Goal: Navigation & Orientation: Find specific page/section

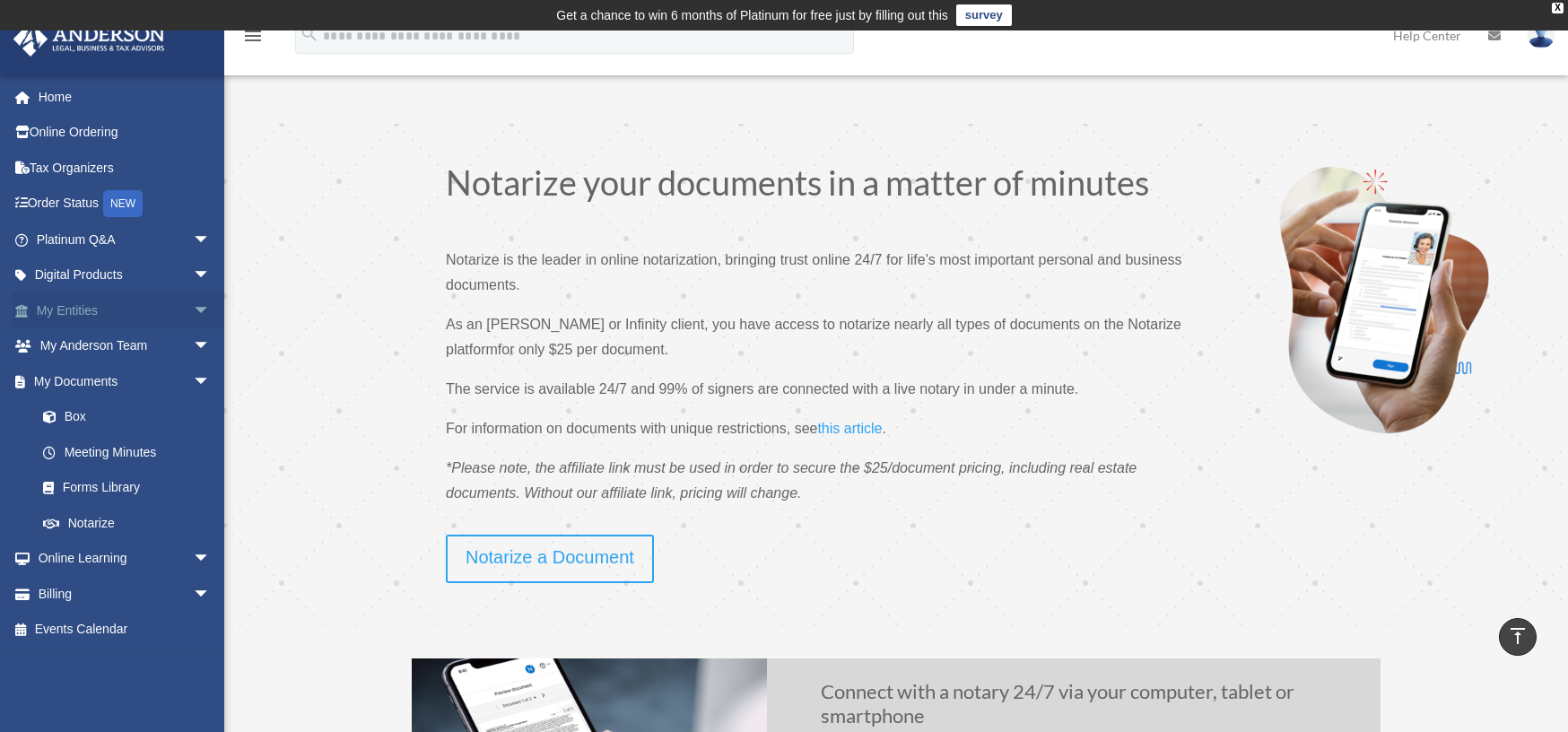
scroll to position [659, 0]
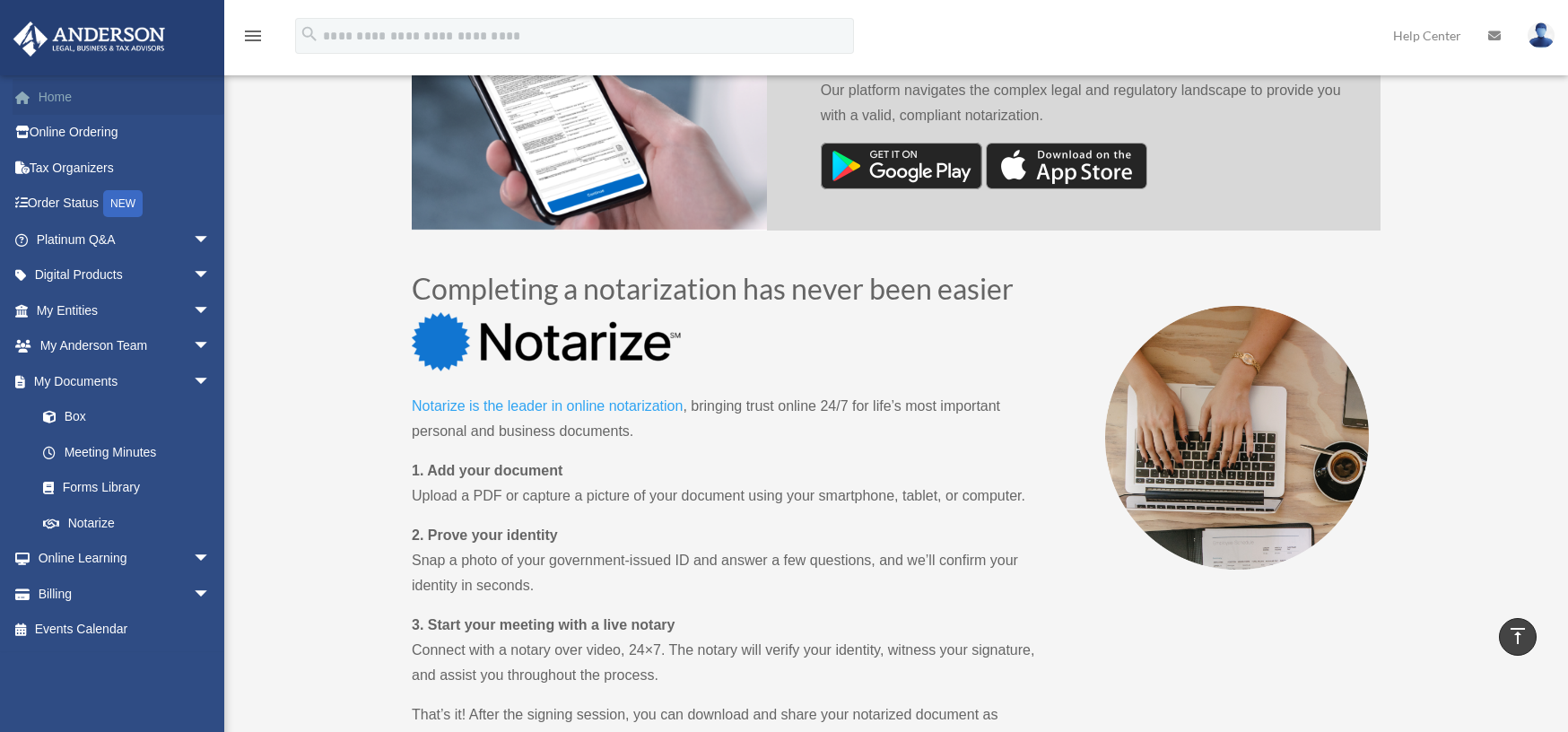
click at [72, 105] on link "Home" at bounding box center [125, 97] width 225 height 36
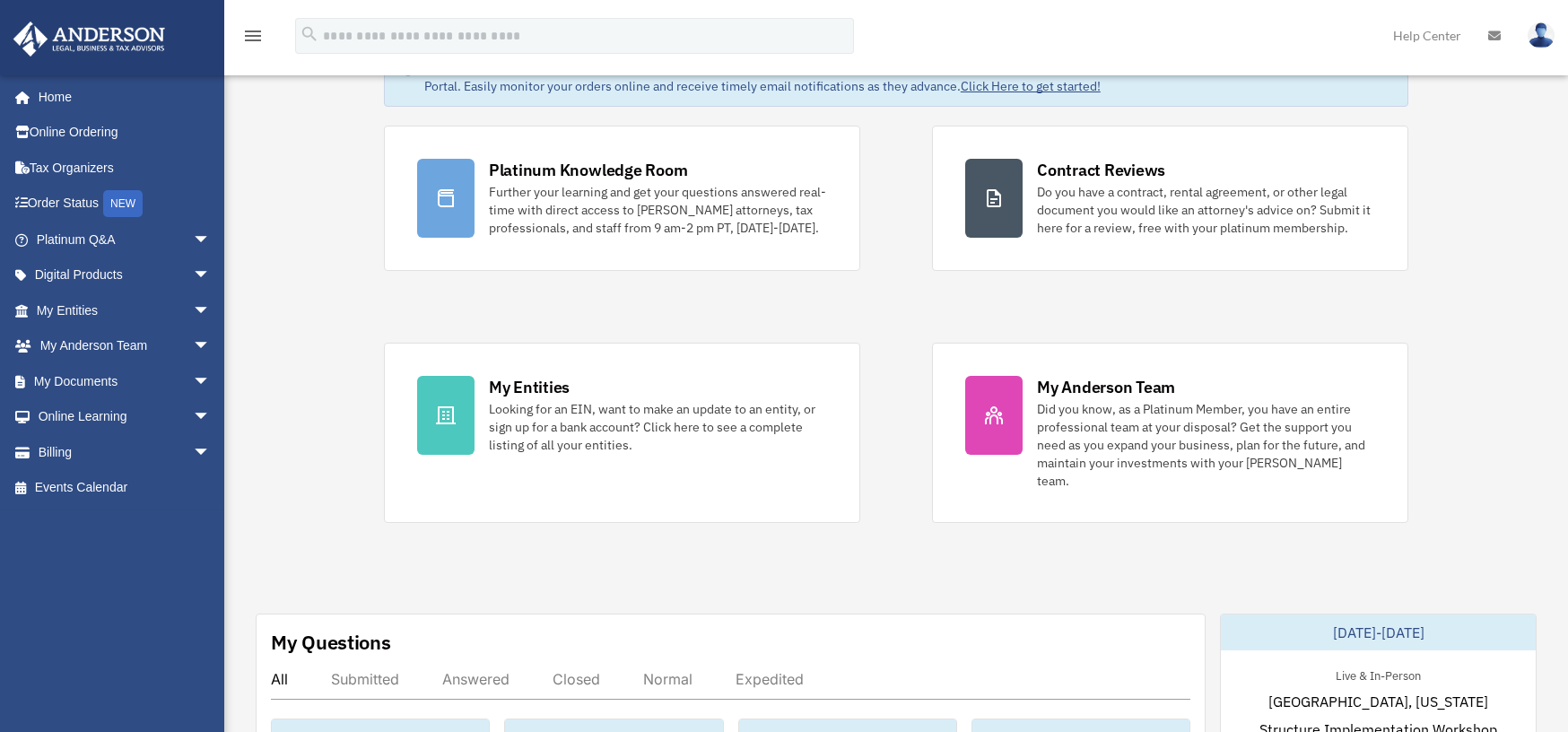
scroll to position [449, 0]
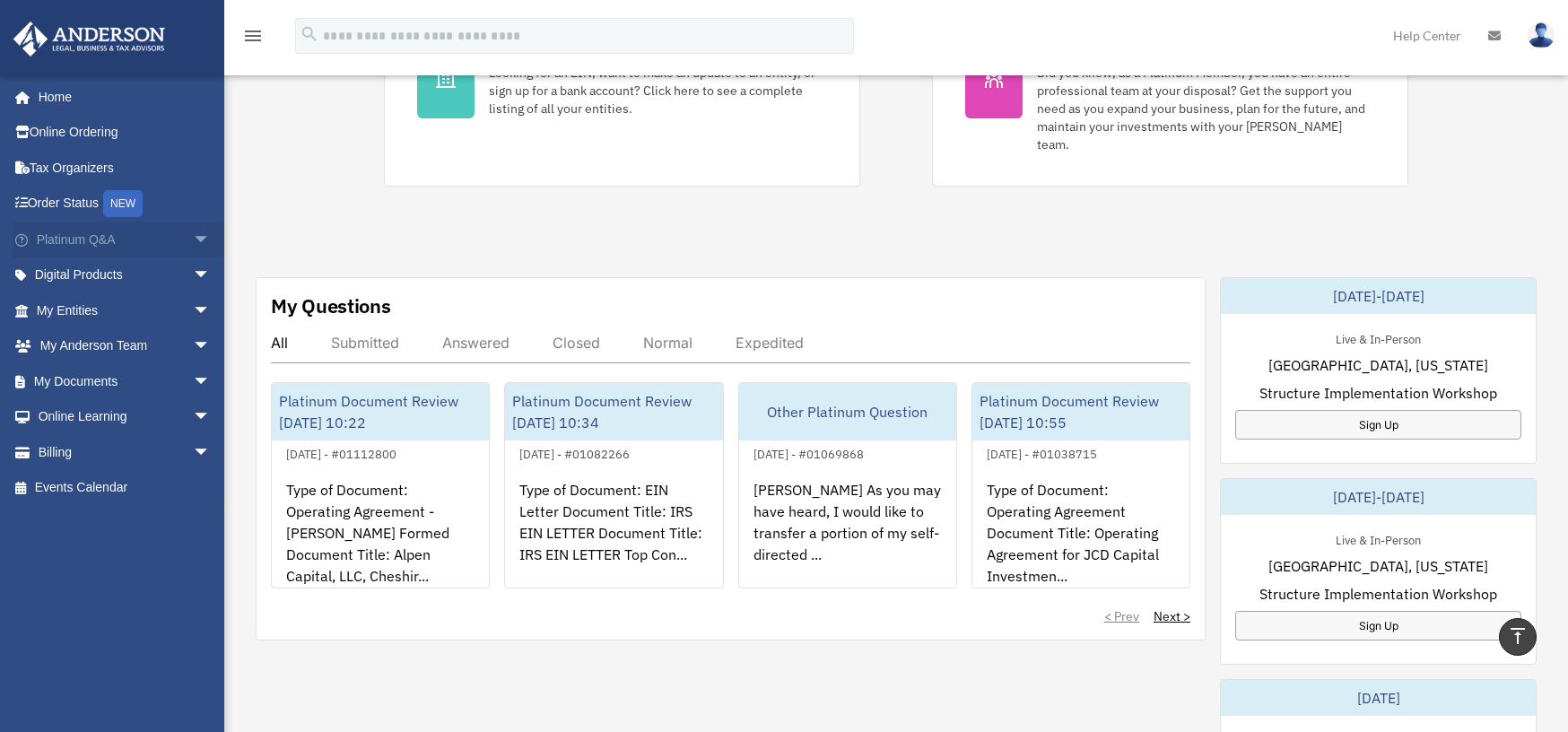
click at [193, 242] on span "arrow_drop_down" at bounding box center [211, 240] width 36 height 37
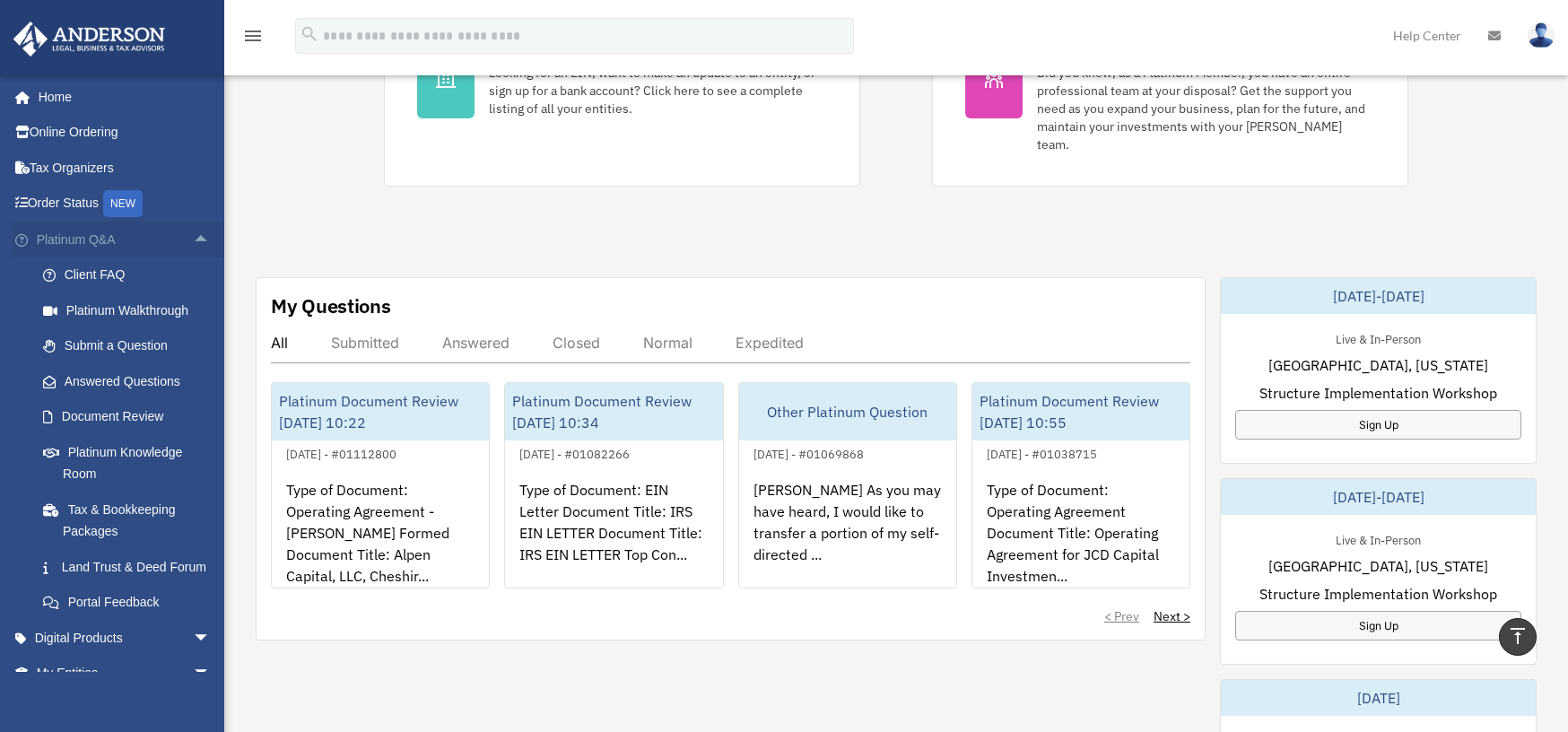
click at [193, 243] on span "arrow_drop_up" at bounding box center [211, 240] width 36 height 37
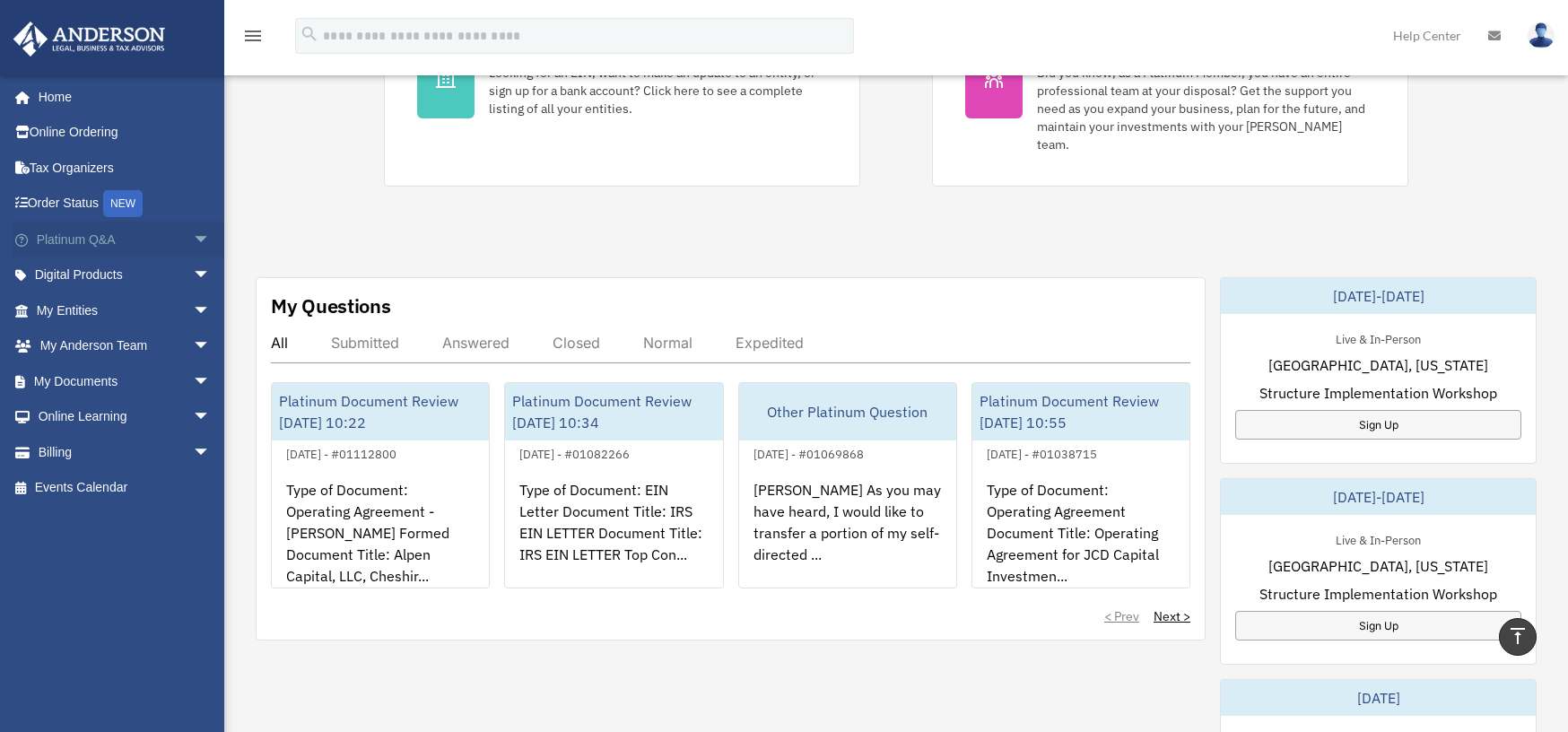
click at [193, 243] on span "arrow_drop_down" at bounding box center [211, 240] width 36 height 37
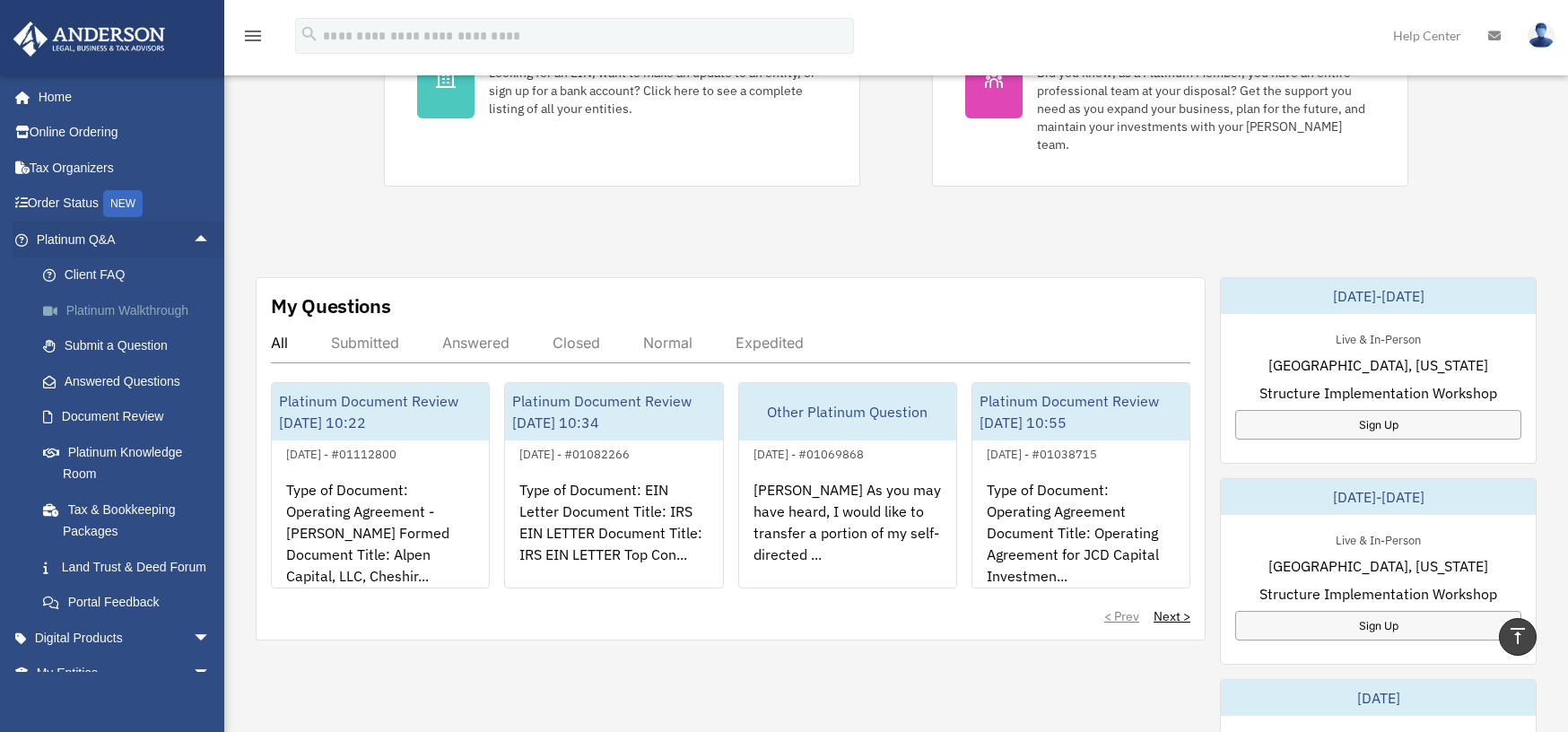
click at [117, 318] on link "Platinum Walkthrough" at bounding box center [132, 310] width 213 height 36
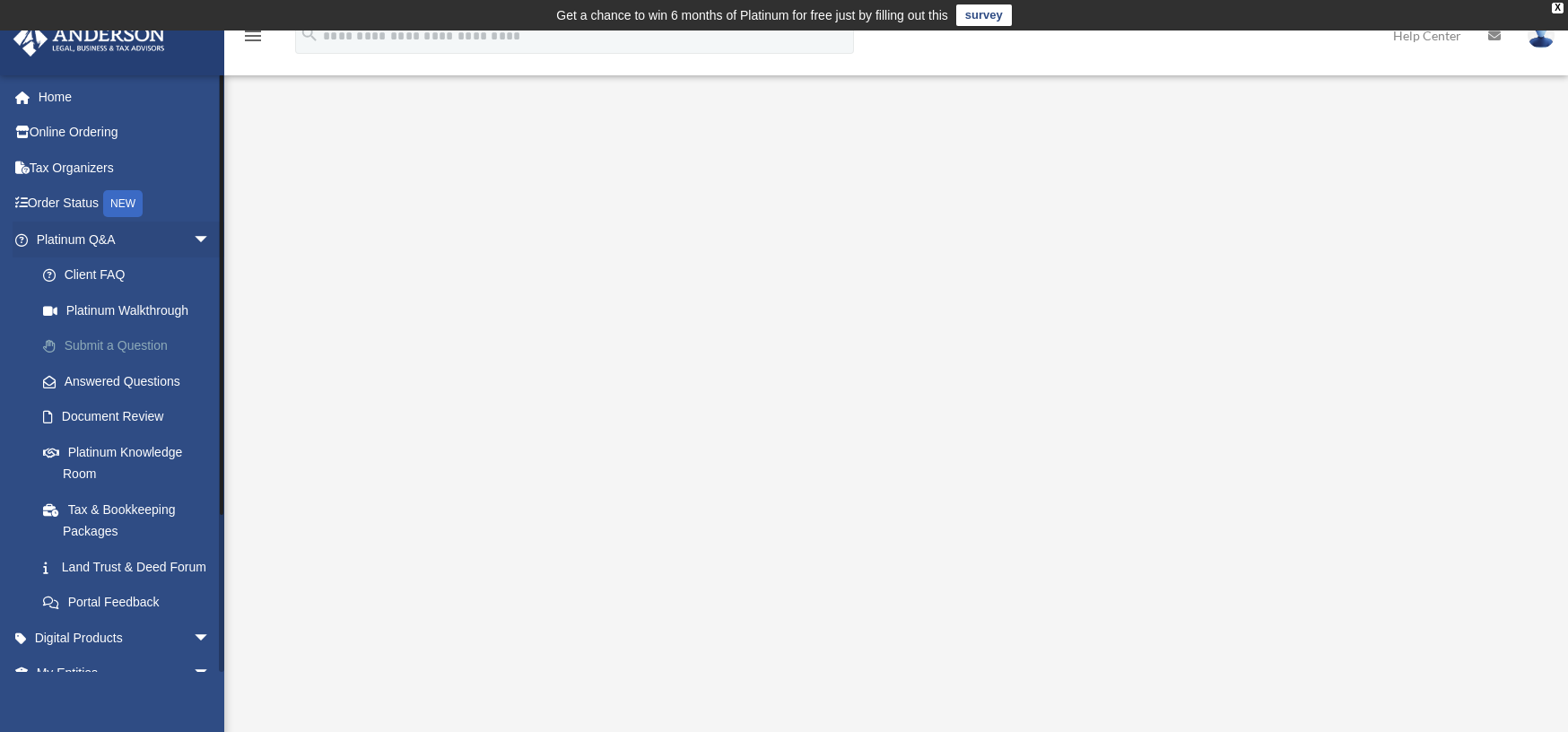
click at [104, 340] on link "Submit a Question" at bounding box center [132, 346] width 213 height 36
click at [105, 346] on link "Submit a Question" at bounding box center [132, 346] width 213 height 36
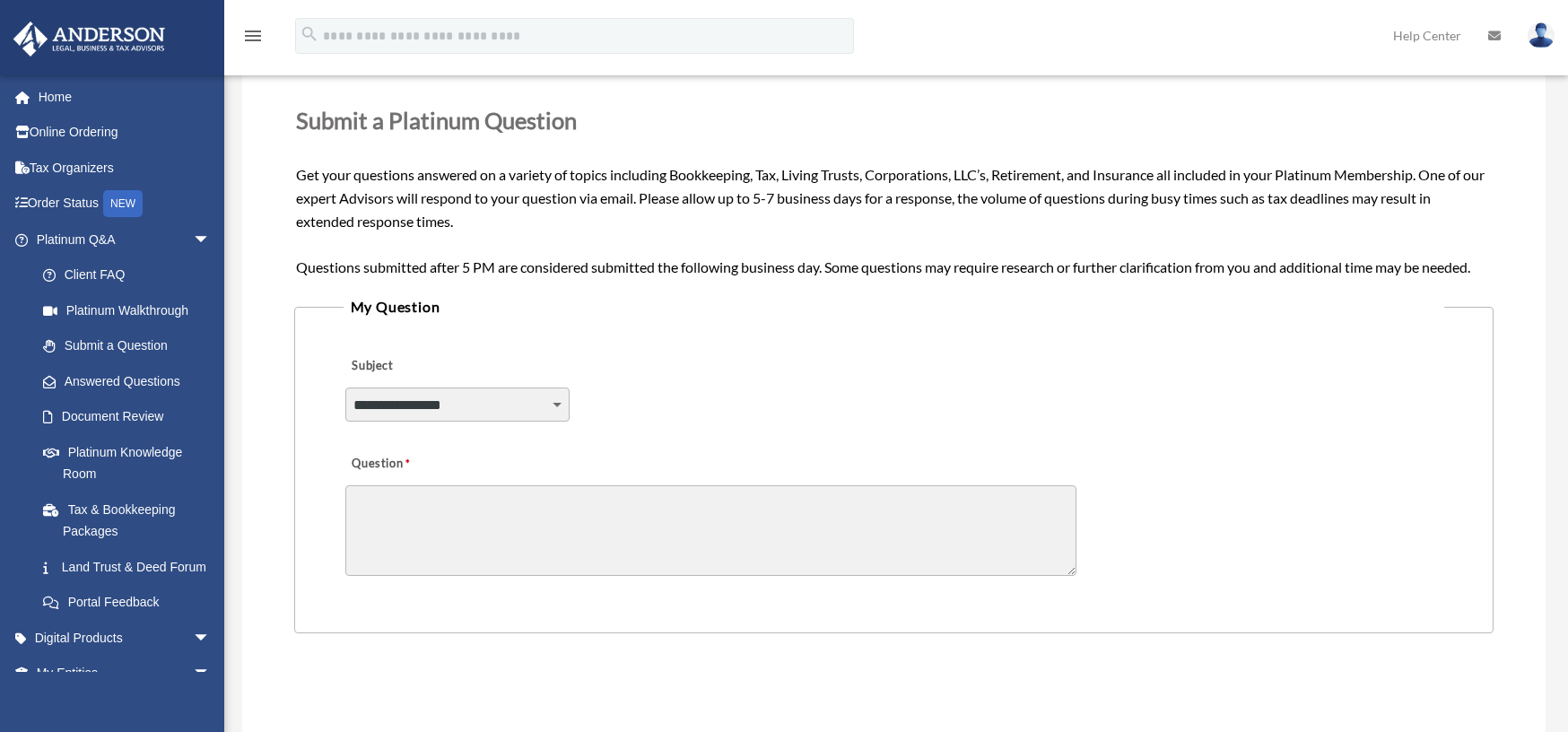
scroll to position [269, 0]
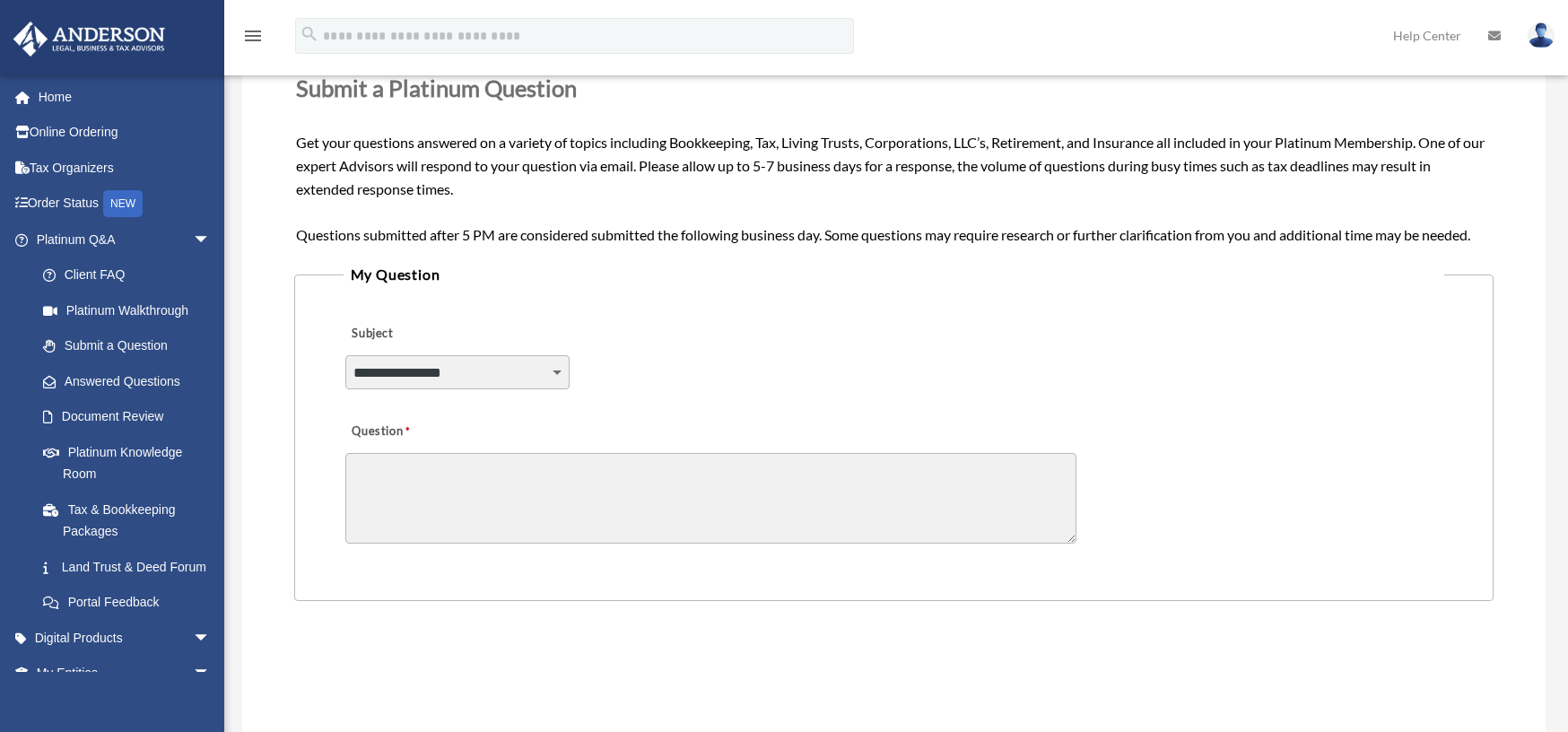
click at [488, 369] on select "**********" at bounding box center [458, 372] width 224 height 34
click at [740, 389] on div "**********" at bounding box center [894, 360] width 1102 height 98
click at [144, 375] on link "Answered Questions" at bounding box center [132, 381] width 213 height 36
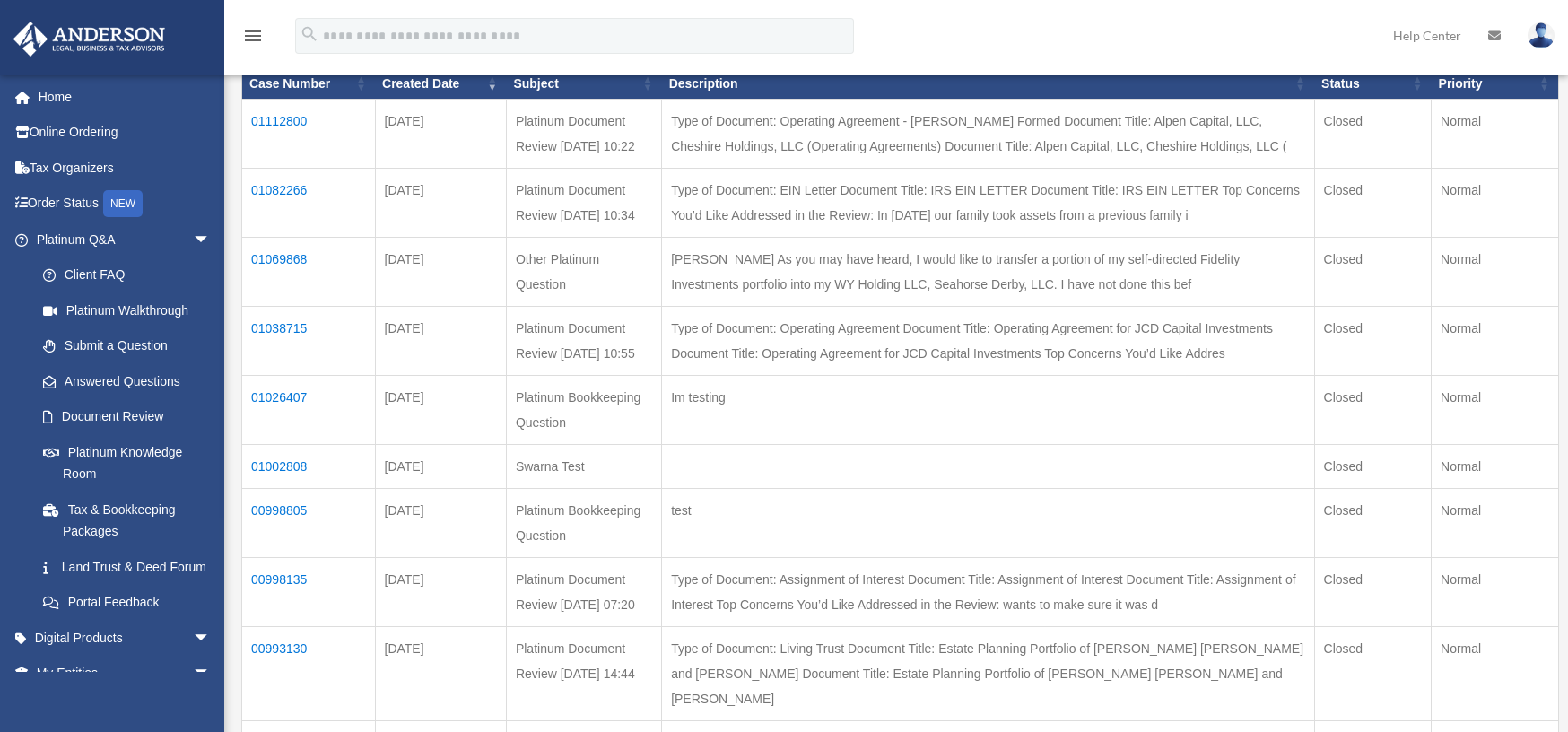
scroll to position [90, 0]
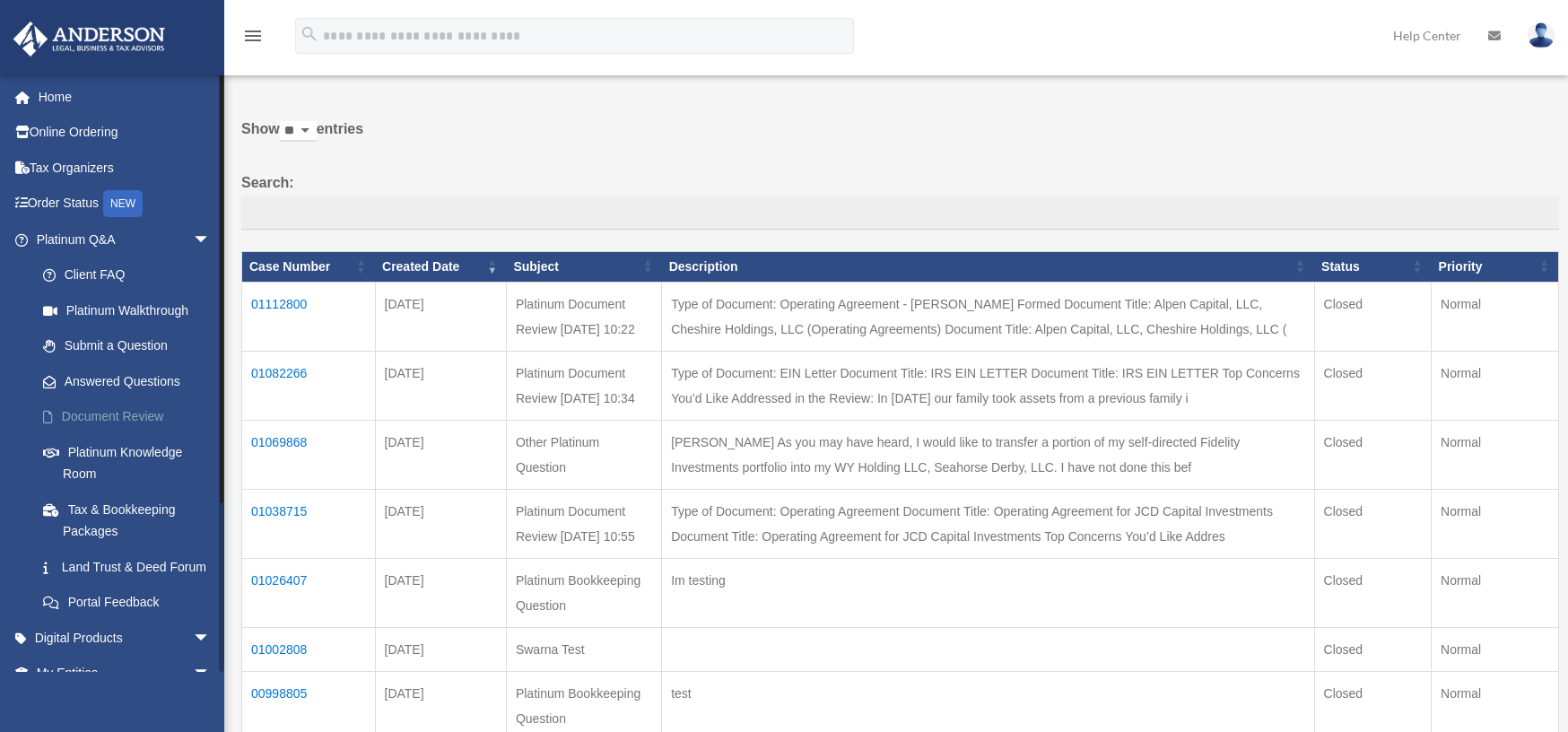
click at [112, 416] on link "Document Review" at bounding box center [132, 417] width 213 height 36
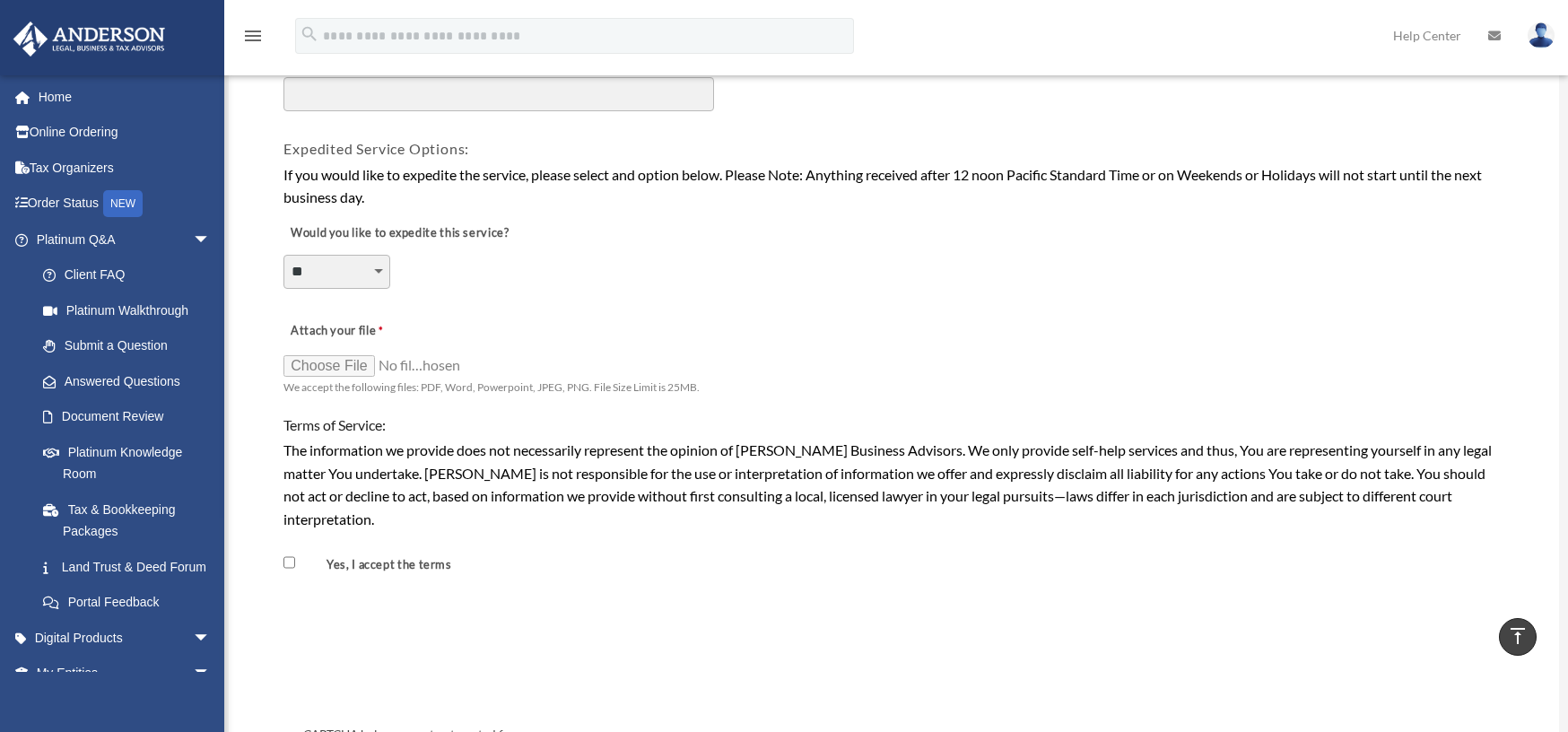
scroll to position [1259, 0]
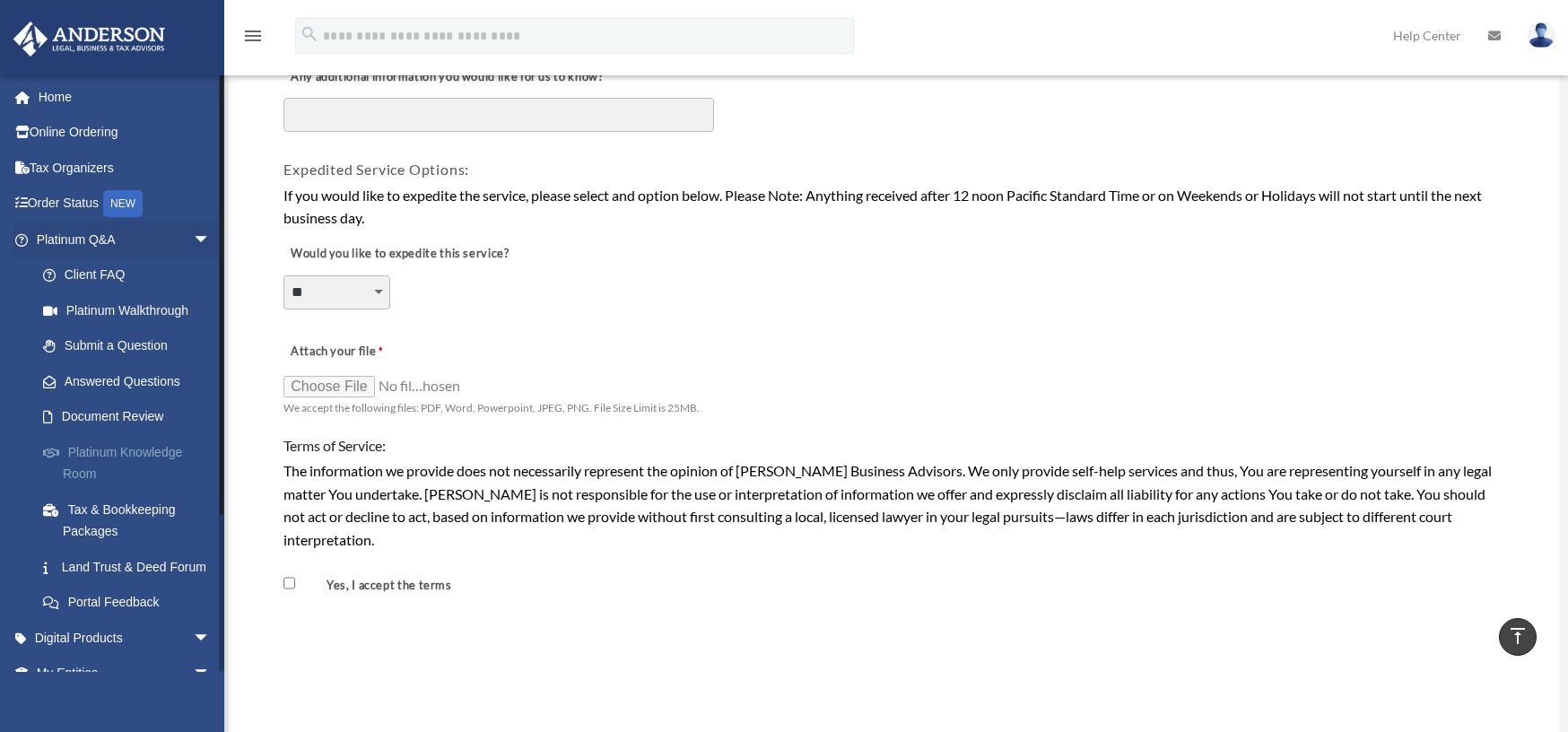
click at [105, 446] on link "Platinum Knowledge Room" at bounding box center [132, 463] width 213 height 58
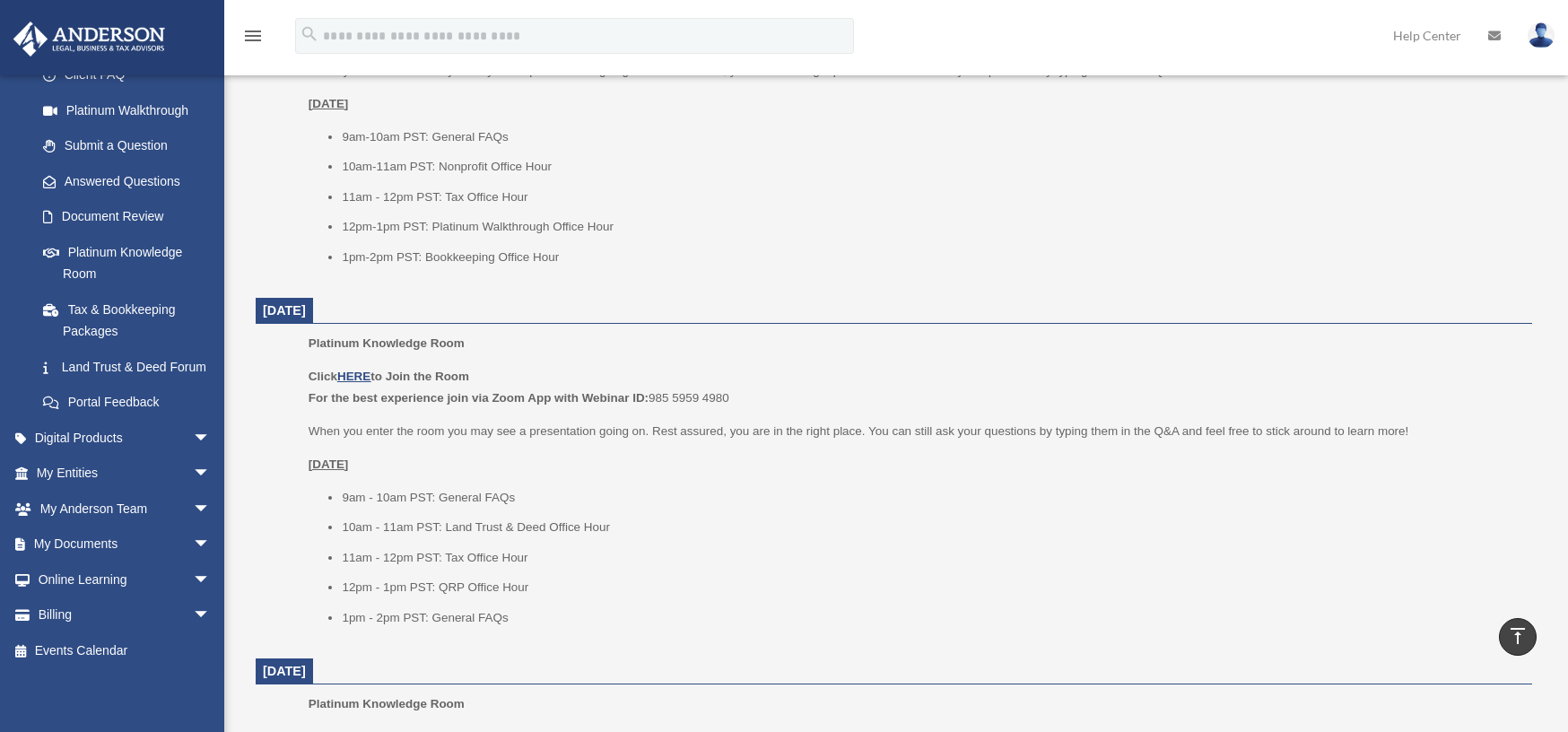
scroll to position [1077, 0]
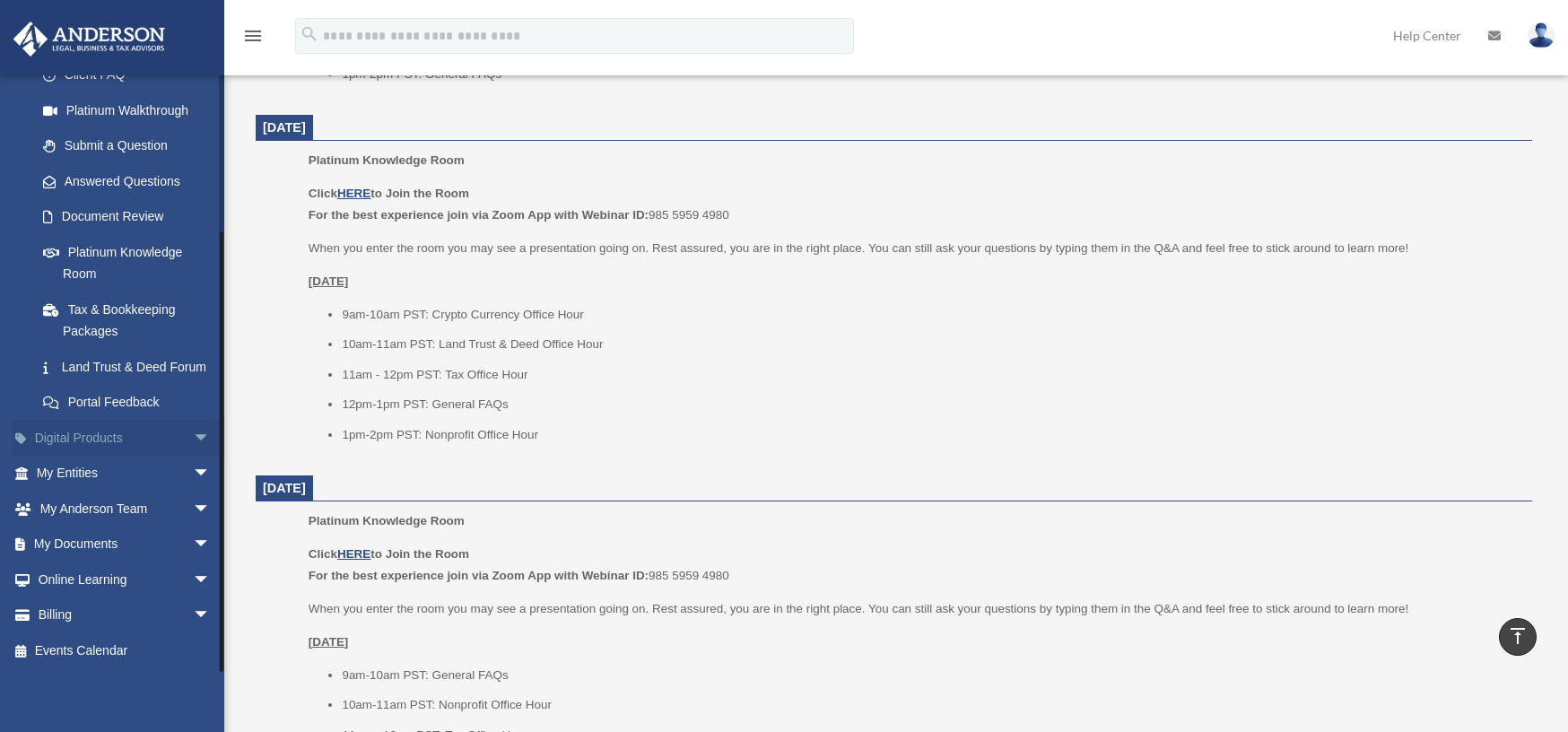
click at [193, 434] on span "arrow_drop_down" at bounding box center [211, 438] width 36 height 37
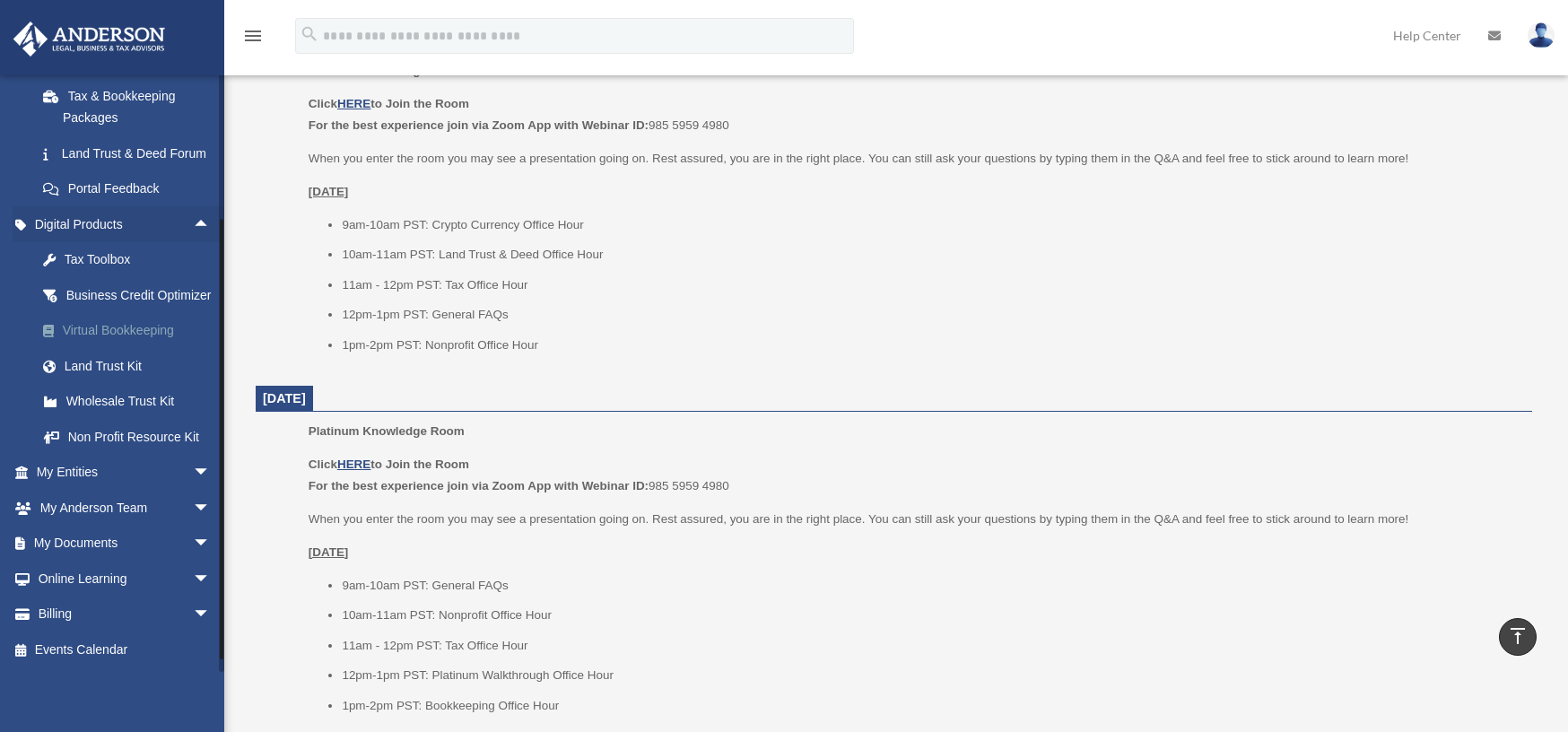
scroll to position [434, 0]
click at [193, 542] on span "arrow_drop_down" at bounding box center [211, 545] width 36 height 37
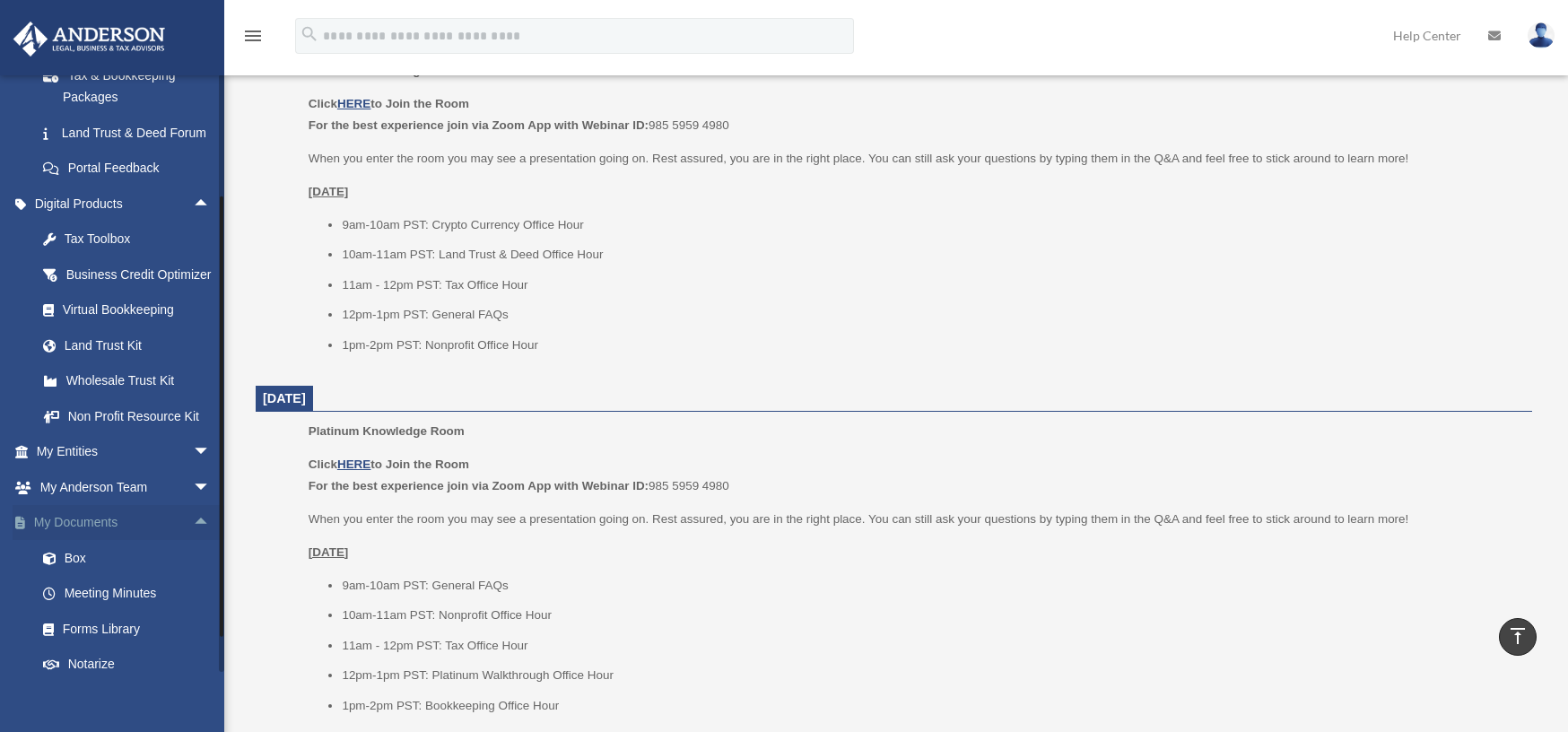
scroll to position [524, 0]
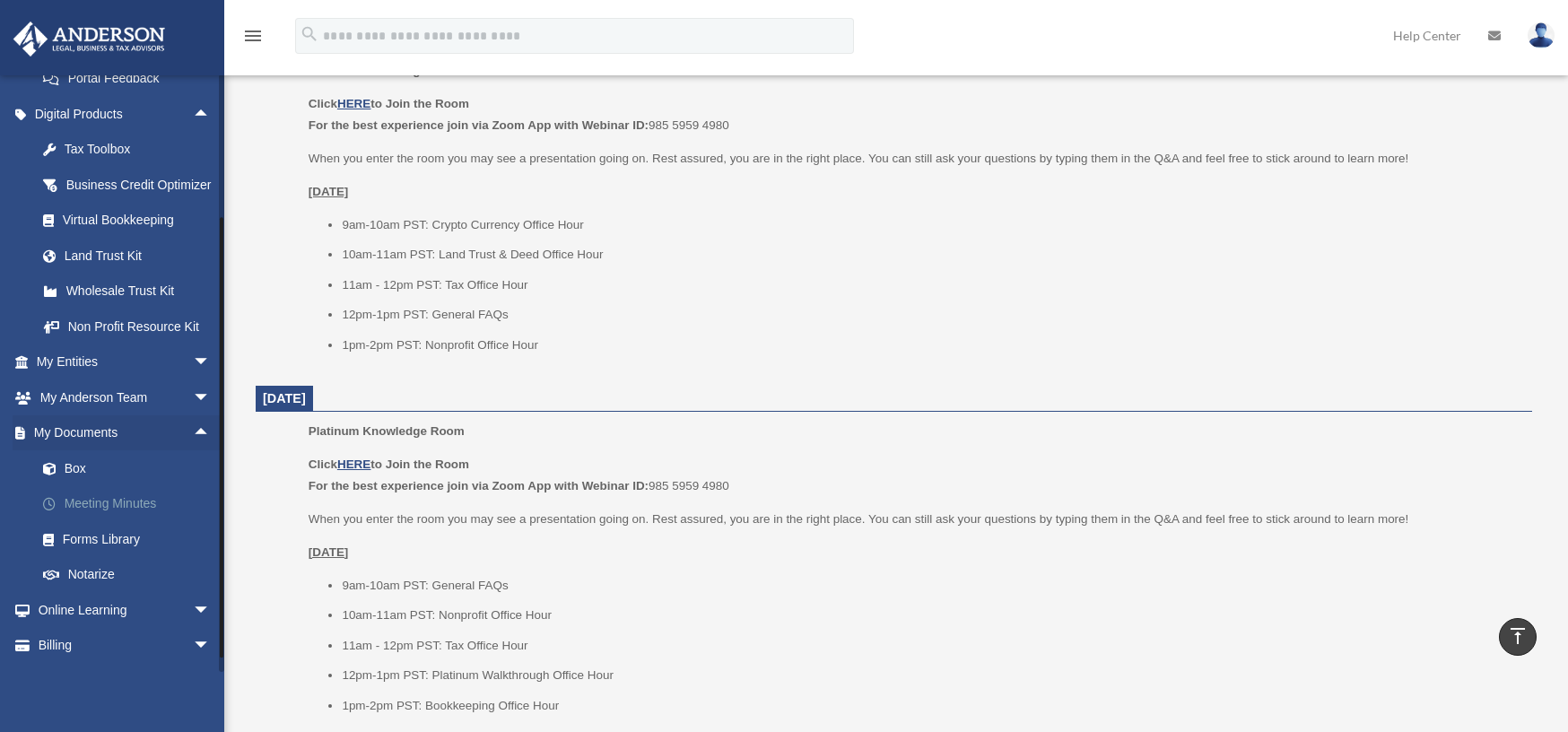
click at [126, 522] on link "Meeting Minutes" at bounding box center [132, 504] width 213 height 36
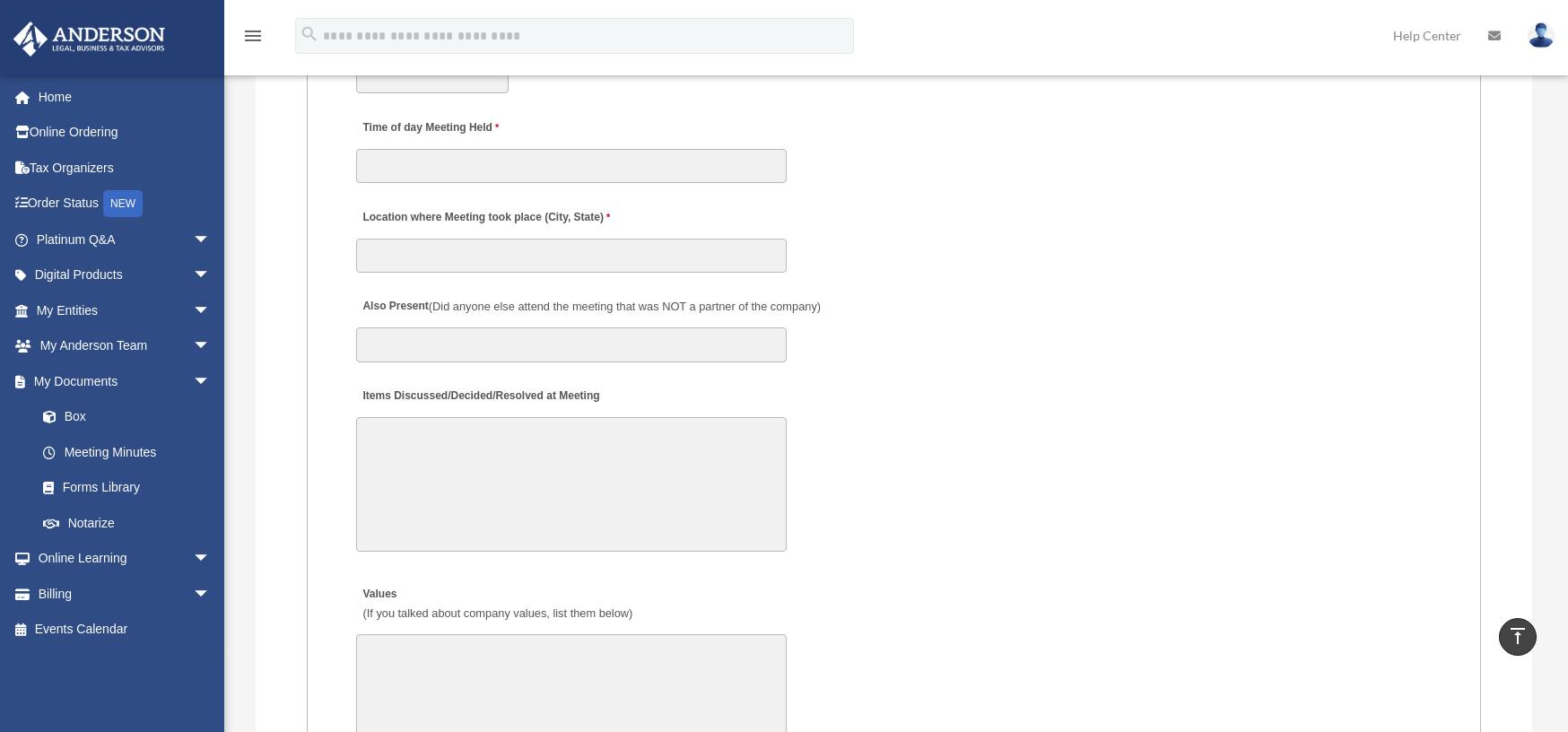
scroll to position [2781, 0]
